Goal: Find specific page/section

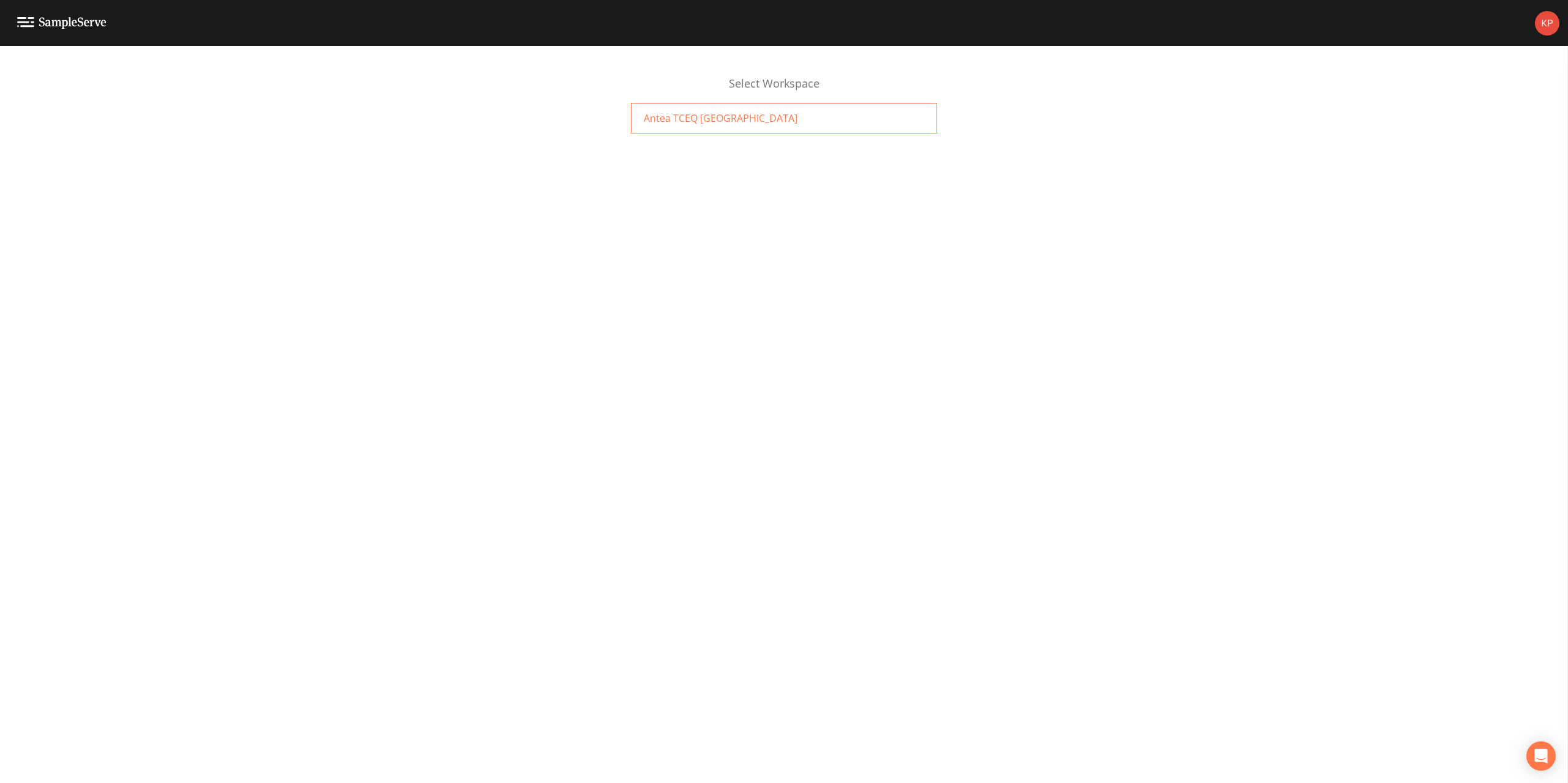
click at [694, 119] on span "Antea TCEQ [GEOGRAPHIC_DATA]" at bounding box center [720, 118] width 154 height 15
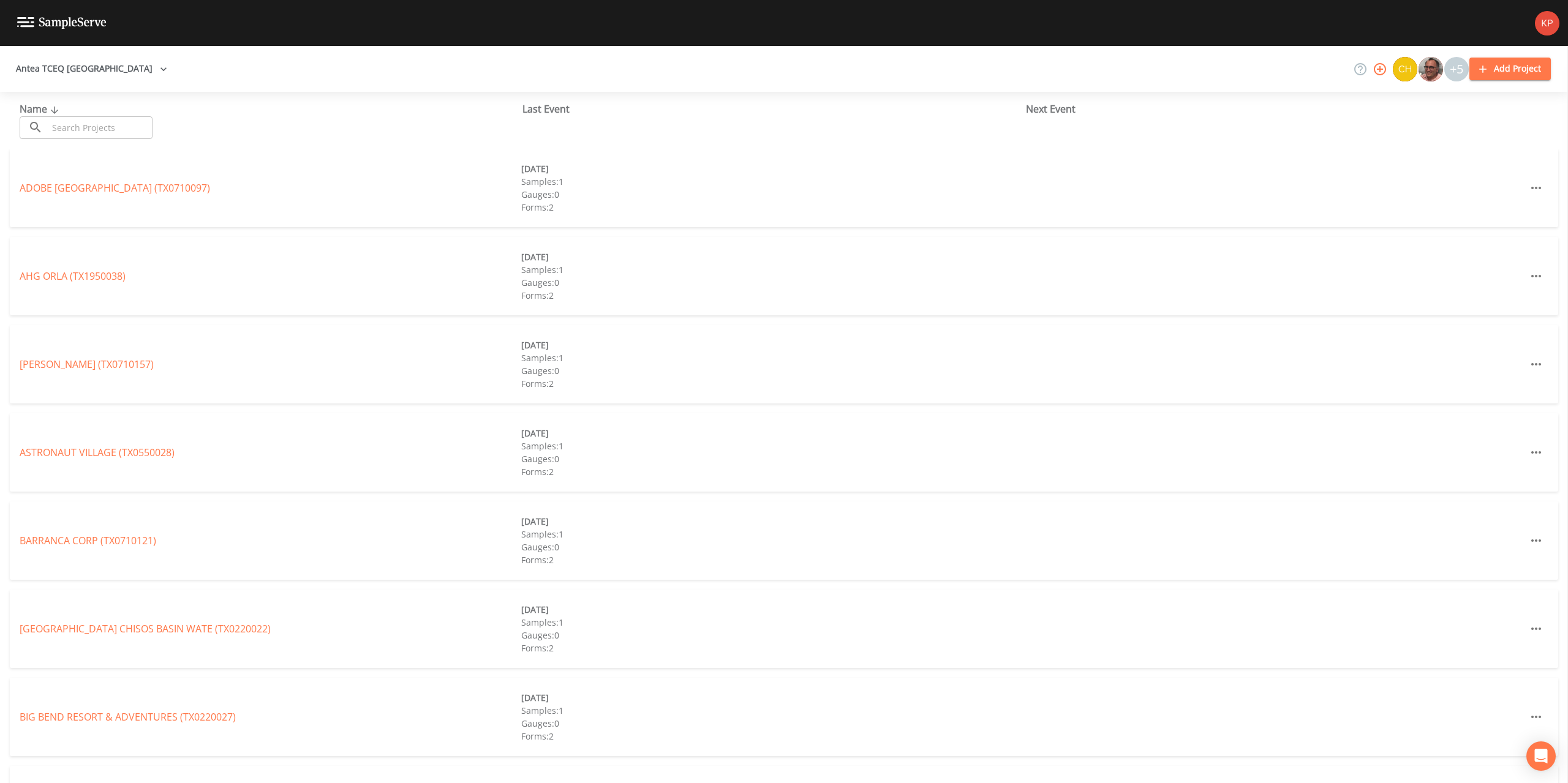
click at [103, 129] on input "text" at bounding box center [100, 128] width 105 height 23
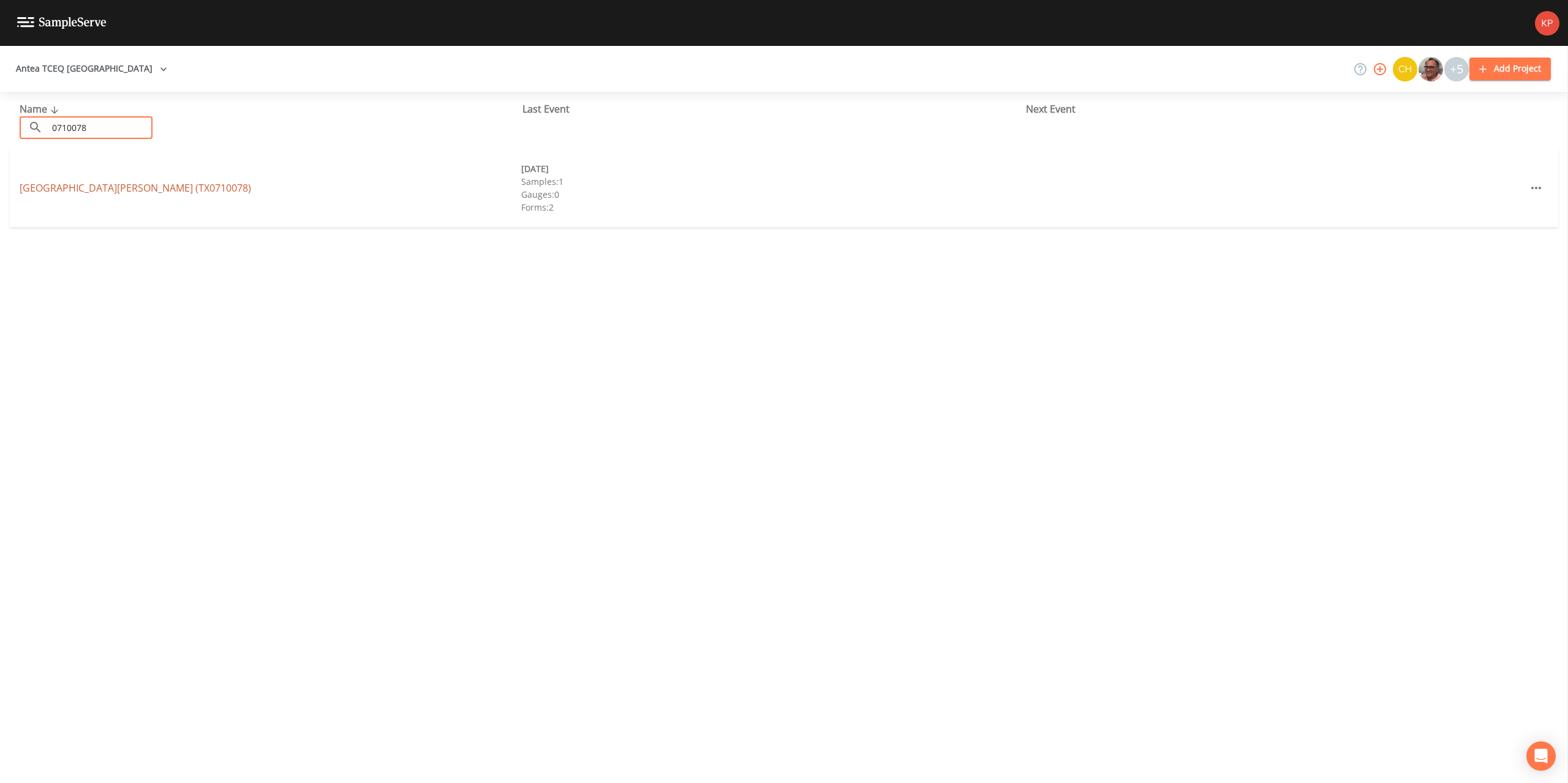
type input "0710078"
click at [87, 188] on link "[GEOGRAPHIC_DATA][PERSON_NAME] (TX0710078)" at bounding box center [136, 188] width 231 height 14
